Goal: Task Accomplishment & Management: Use online tool/utility

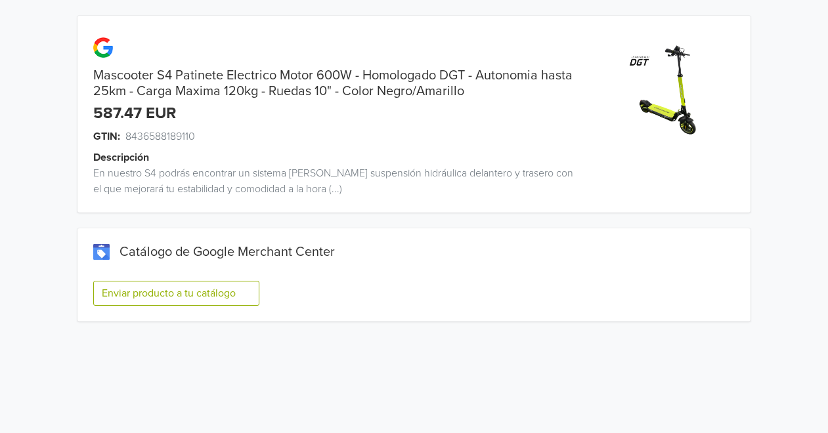
click at [169, 288] on button "Enviar producto a tu catálogo" at bounding box center [176, 293] width 166 height 25
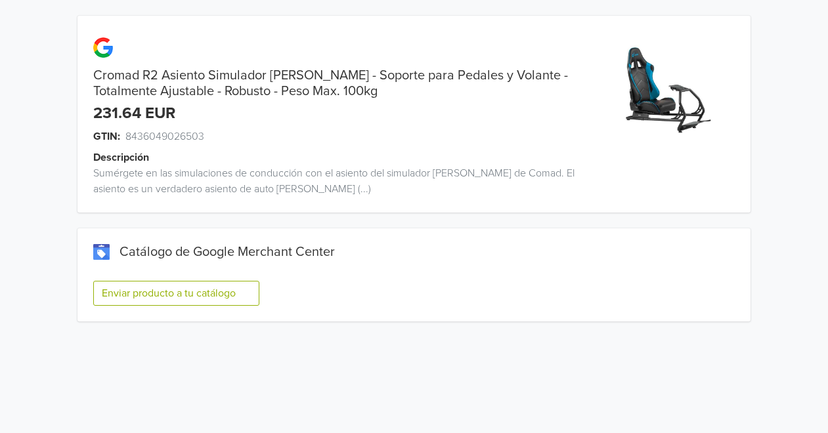
click at [173, 296] on button "Enviar producto a tu catálogo" at bounding box center [176, 293] width 166 height 25
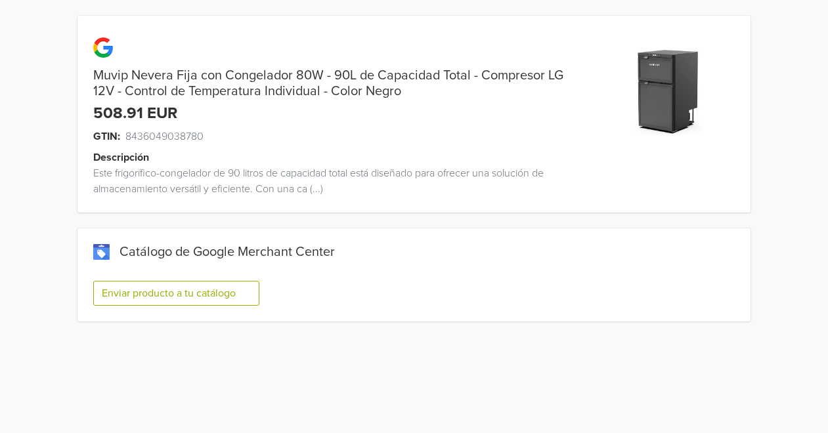
click at [209, 289] on button "Enviar producto a tu catálogo" at bounding box center [176, 293] width 166 height 25
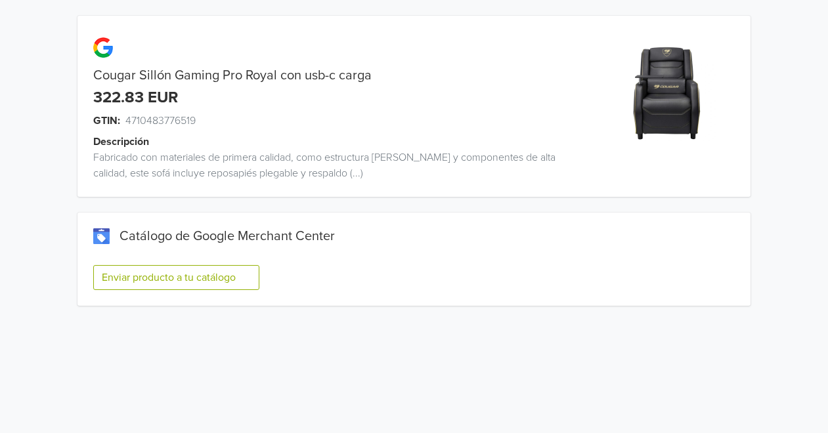
click at [207, 271] on button "Enviar producto a tu catálogo" at bounding box center [176, 277] width 166 height 25
